Goal: Task Accomplishment & Management: Use online tool/utility

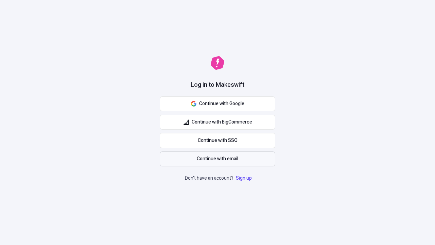
click at [218, 159] on span "Continue with email" at bounding box center [217, 158] width 41 height 7
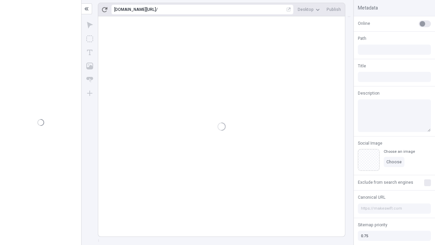
type input "/deep-link-acidus"
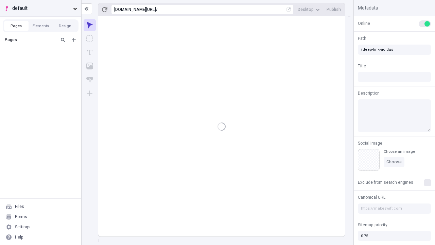
click at [40, 8] on span "default" at bounding box center [41, 8] width 58 height 7
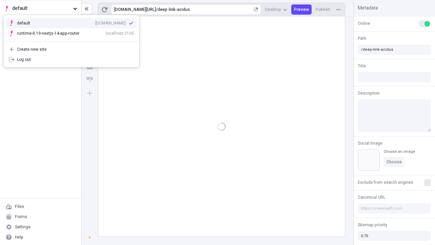
click at [95, 22] on div "qee9k4dy7d.staging.makeswift.site" at bounding box center [110, 22] width 31 height 5
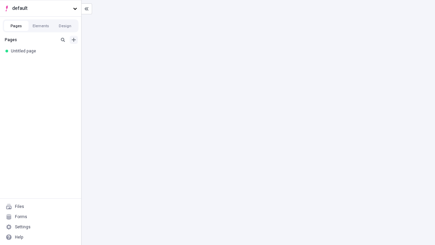
click at [74, 40] on icon "Add new" at bounding box center [74, 40] width 4 height 4
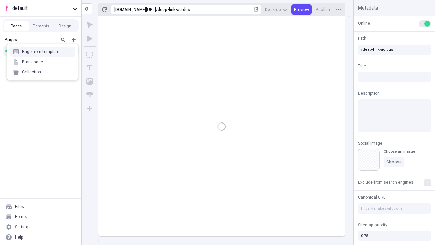
click at [43, 62] on div "Blank page" at bounding box center [42, 62] width 65 height 10
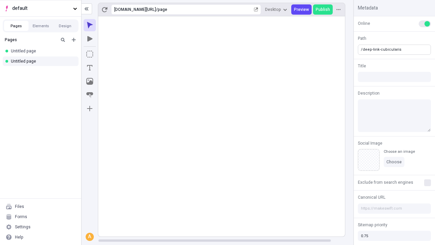
type input "/deep-link-cubicularis"
click at [74, 40] on icon "Add new" at bounding box center [74, 40] width 4 height 4
click at [43, 62] on div "Blank page" at bounding box center [42, 62] width 65 height 10
type input "/page"
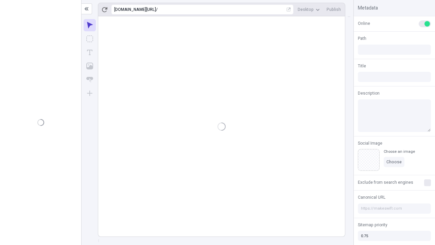
type input "/deep-link-cubicularis"
